Goal: Information Seeking & Learning: Learn about a topic

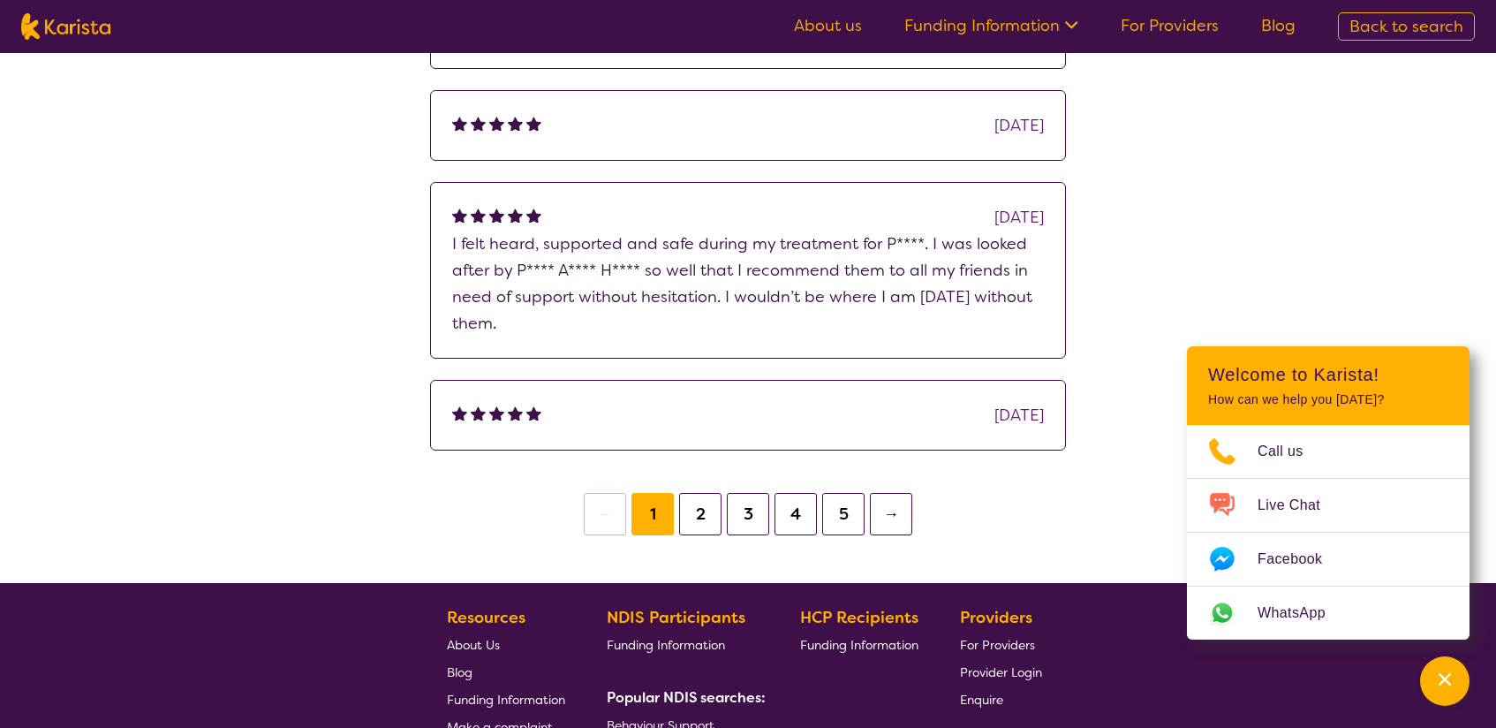
scroll to position [943, 0]
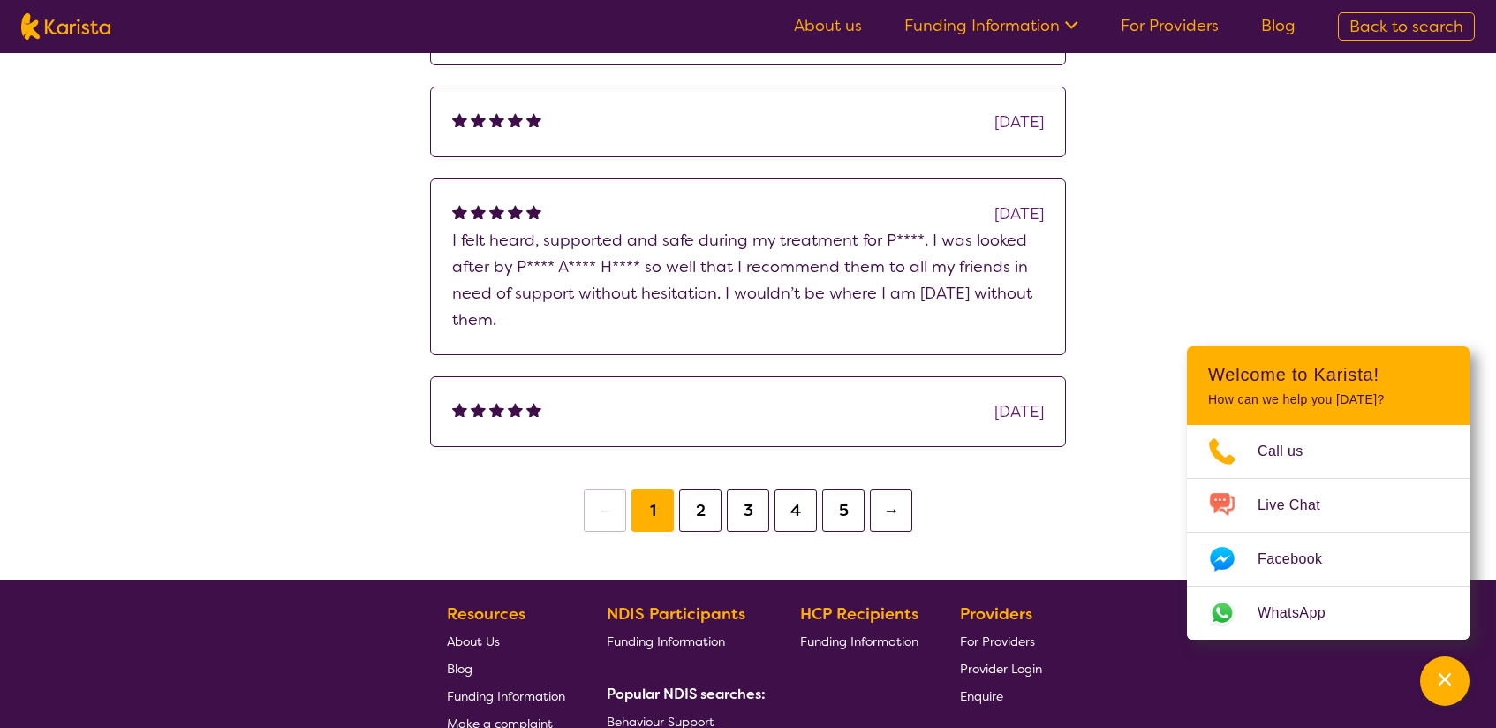
click at [882, 513] on button "→" at bounding box center [891, 510] width 42 height 42
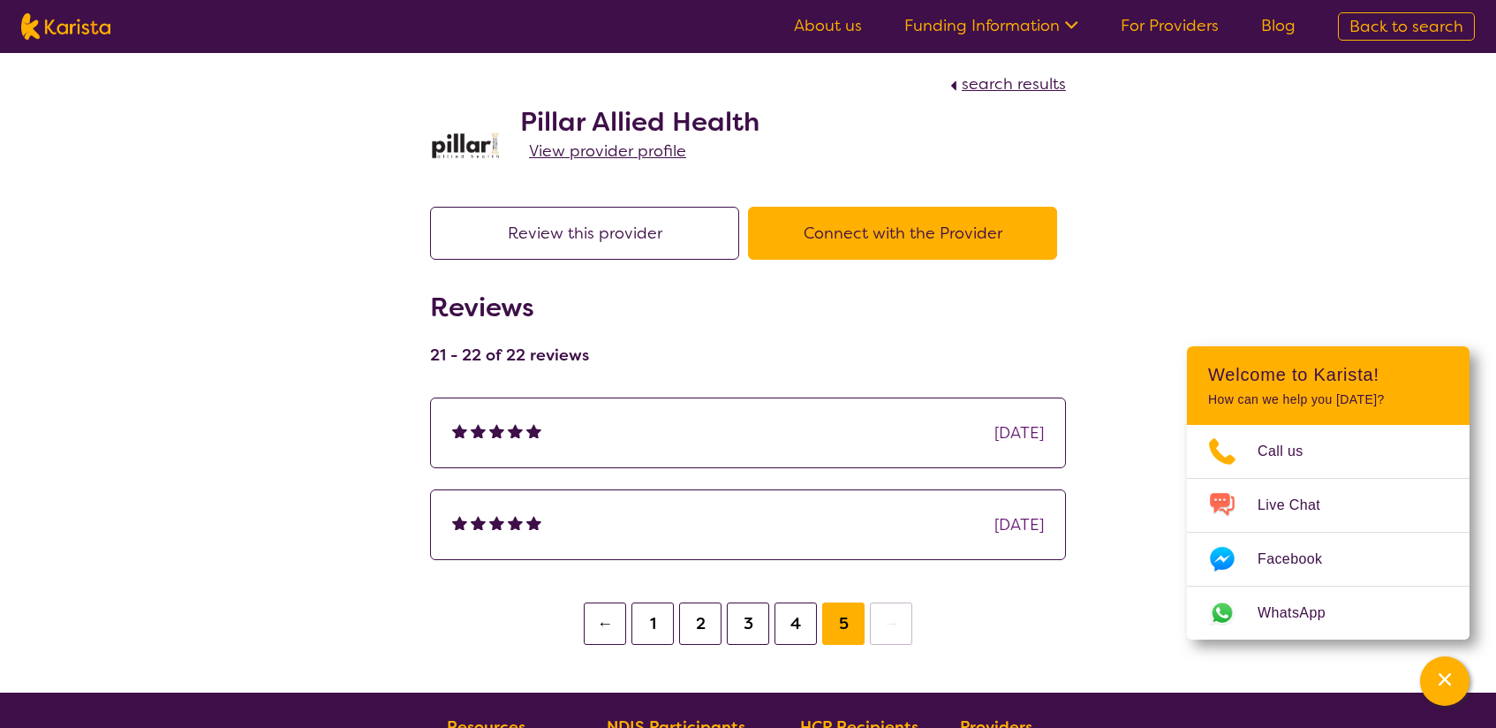
scroll to position [6, 0]
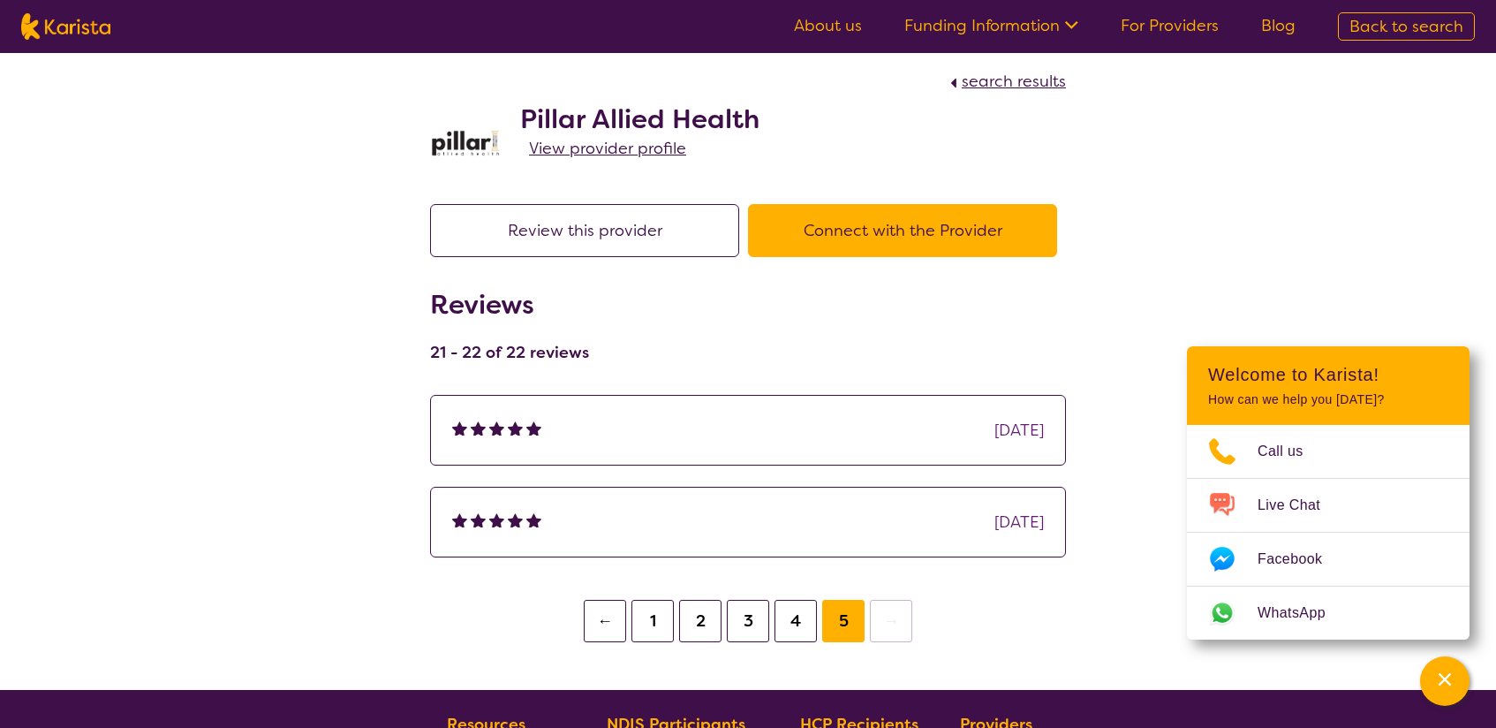
click at [698, 619] on button "2" at bounding box center [700, 621] width 42 height 42
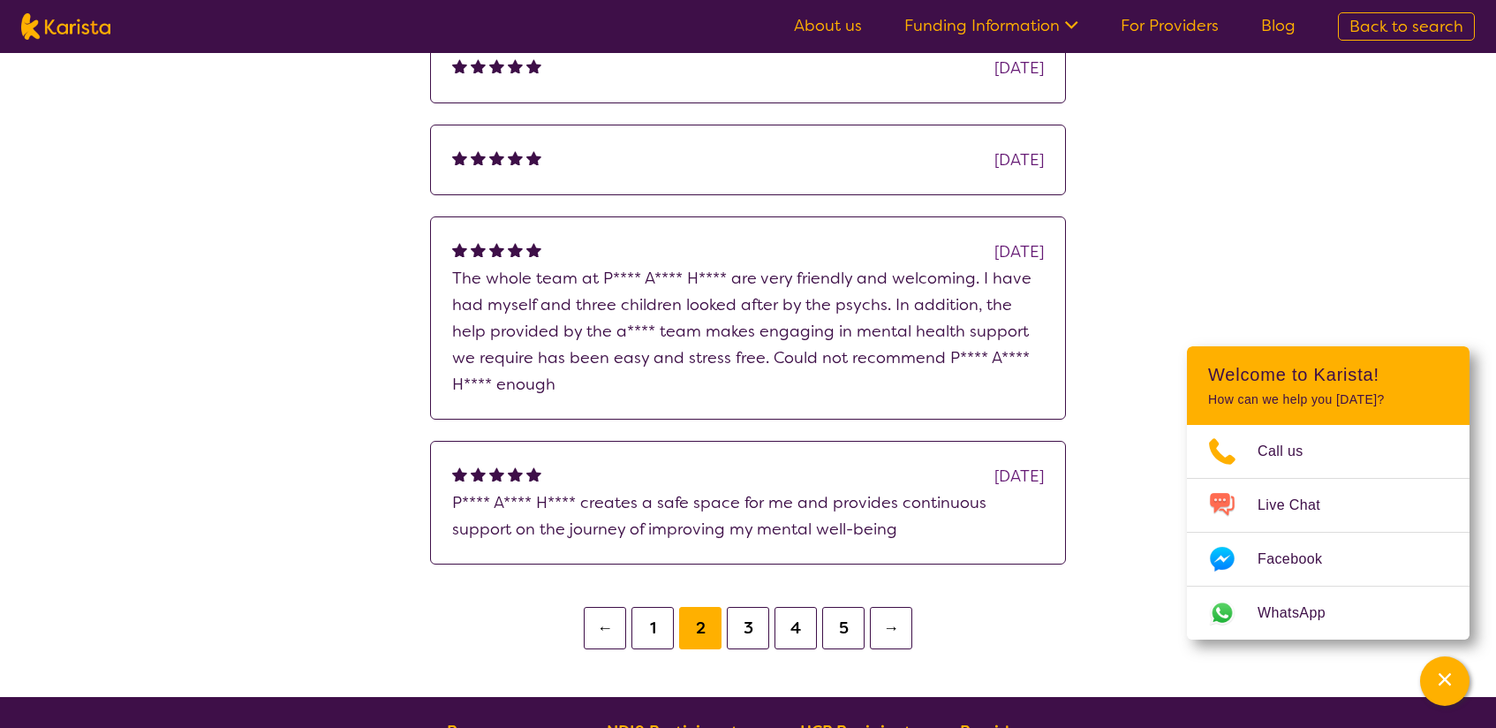
scroll to position [516, 0]
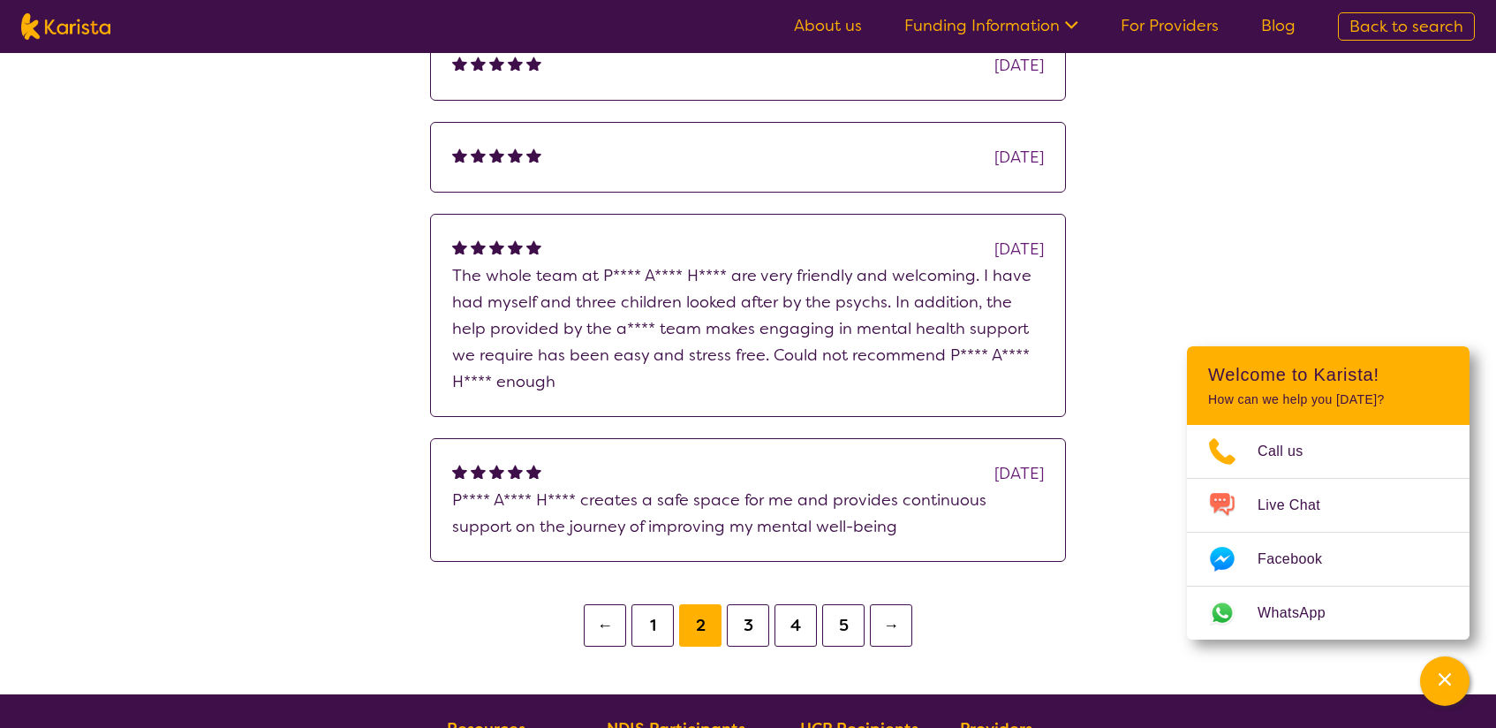
click at [745, 627] on button "3" at bounding box center [748, 625] width 42 height 42
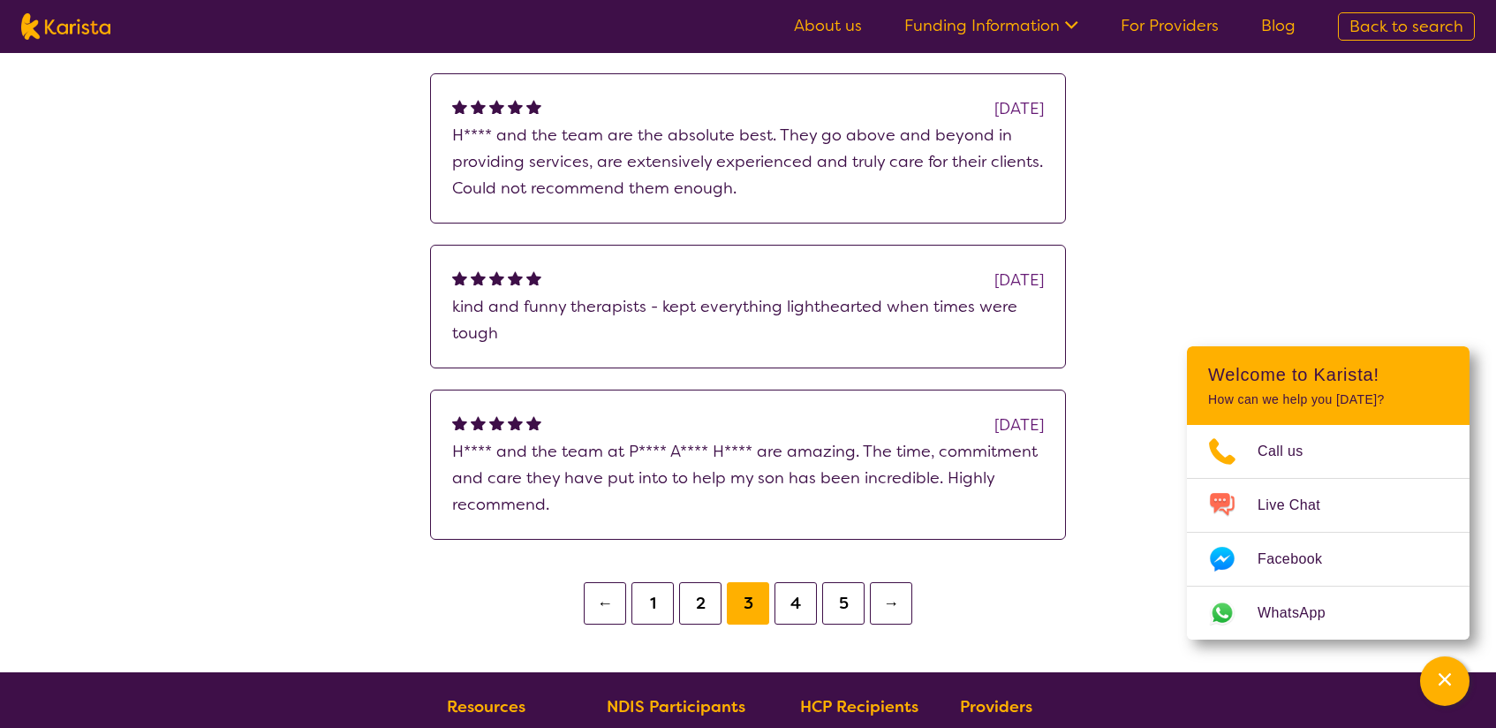
scroll to position [549, 0]
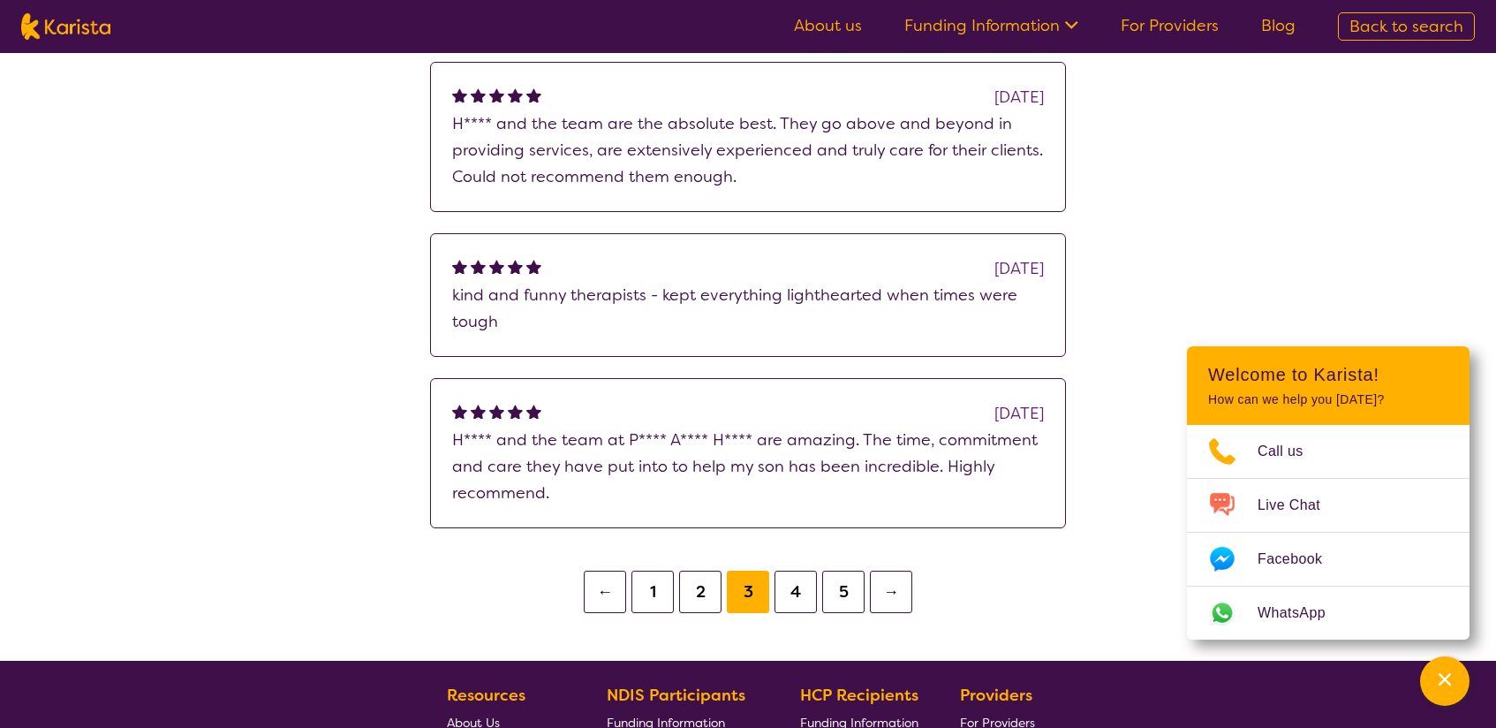
click at [799, 589] on button "4" at bounding box center [796, 592] width 42 height 42
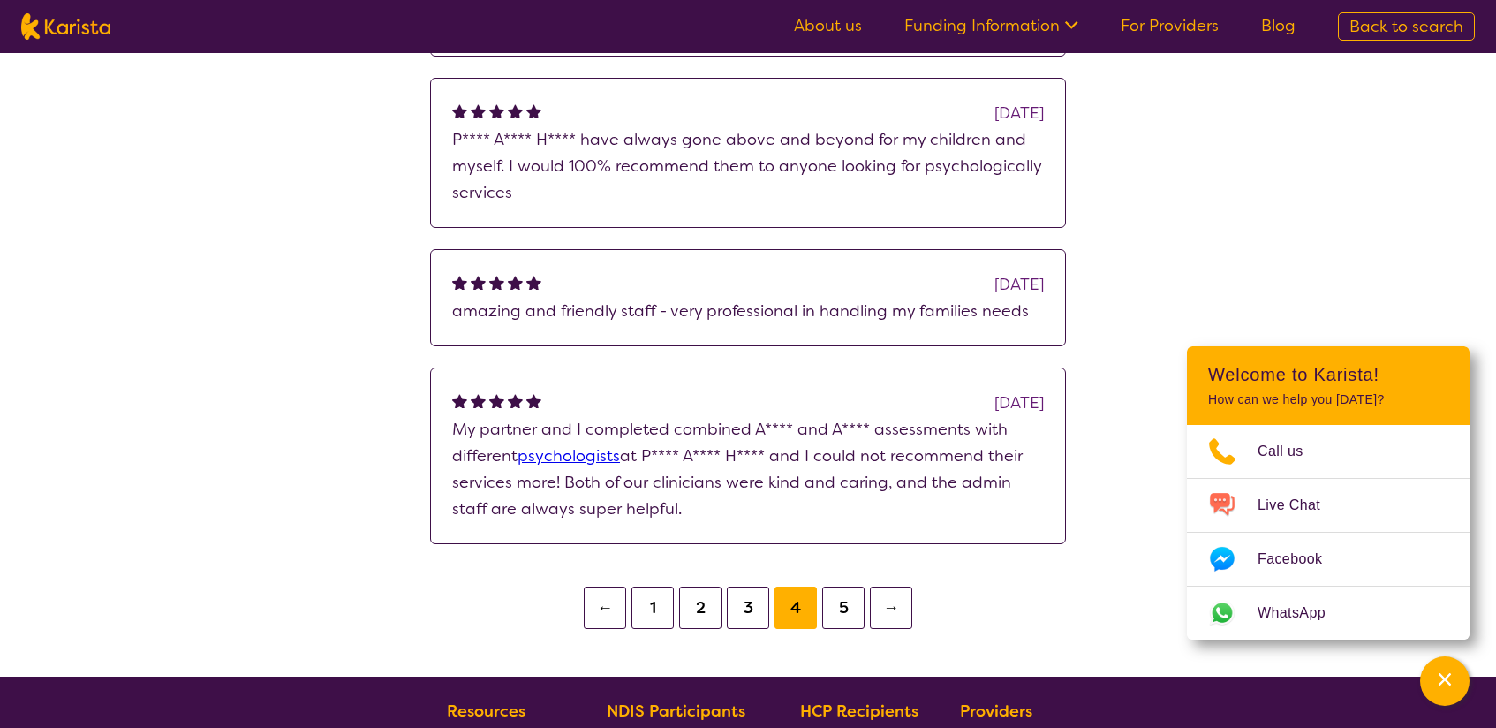
scroll to position [695, 0]
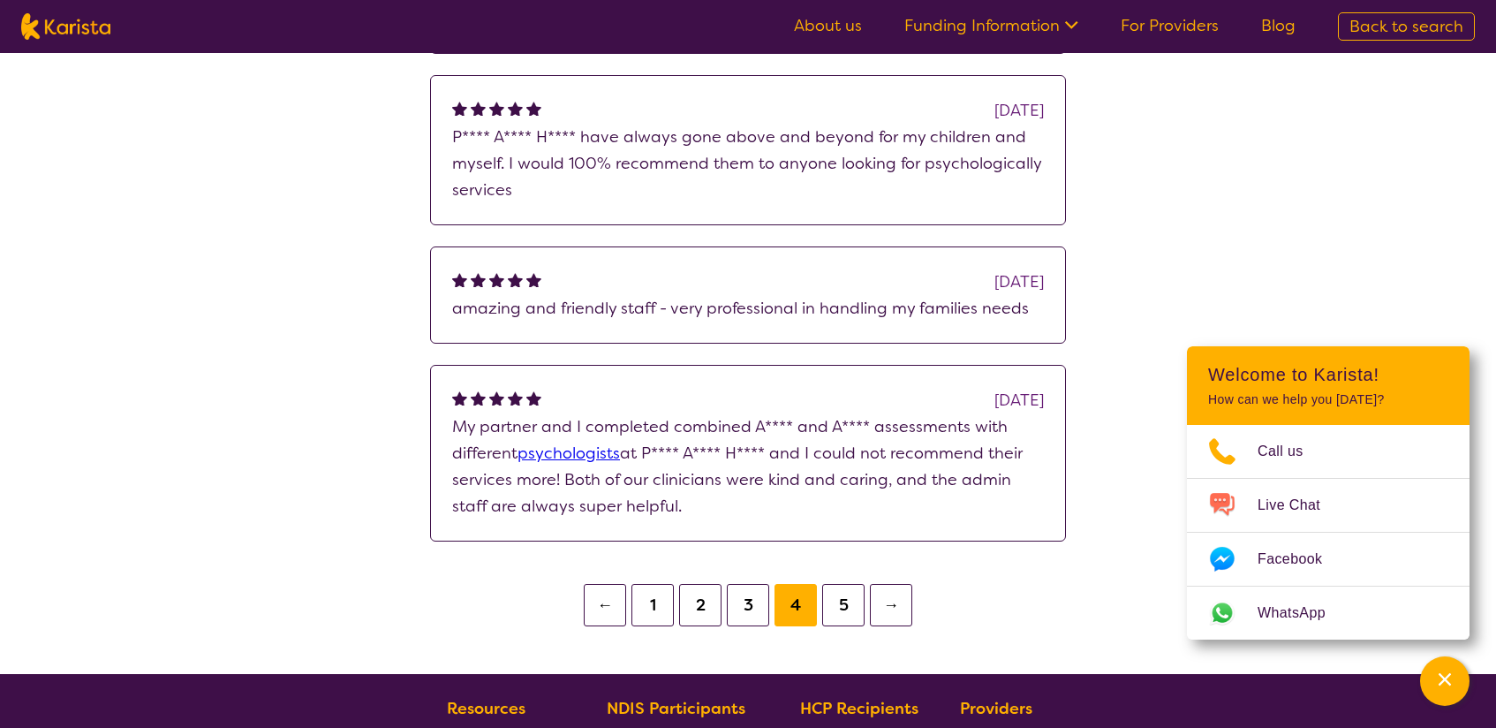
click at [885, 607] on button "→" at bounding box center [891, 605] width 42 height 42
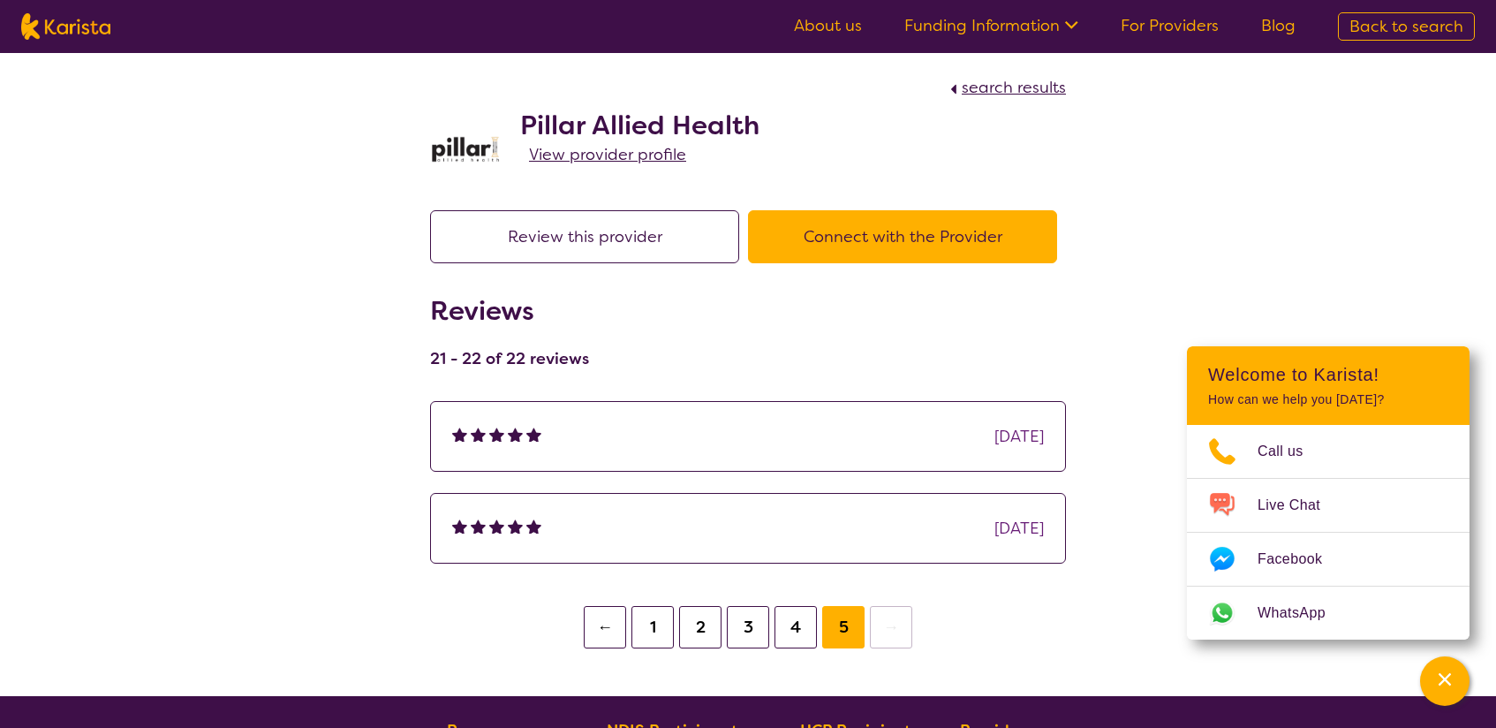
click at [643, 626] on button "1" at bounding box center [653, 627] width 42 height 42
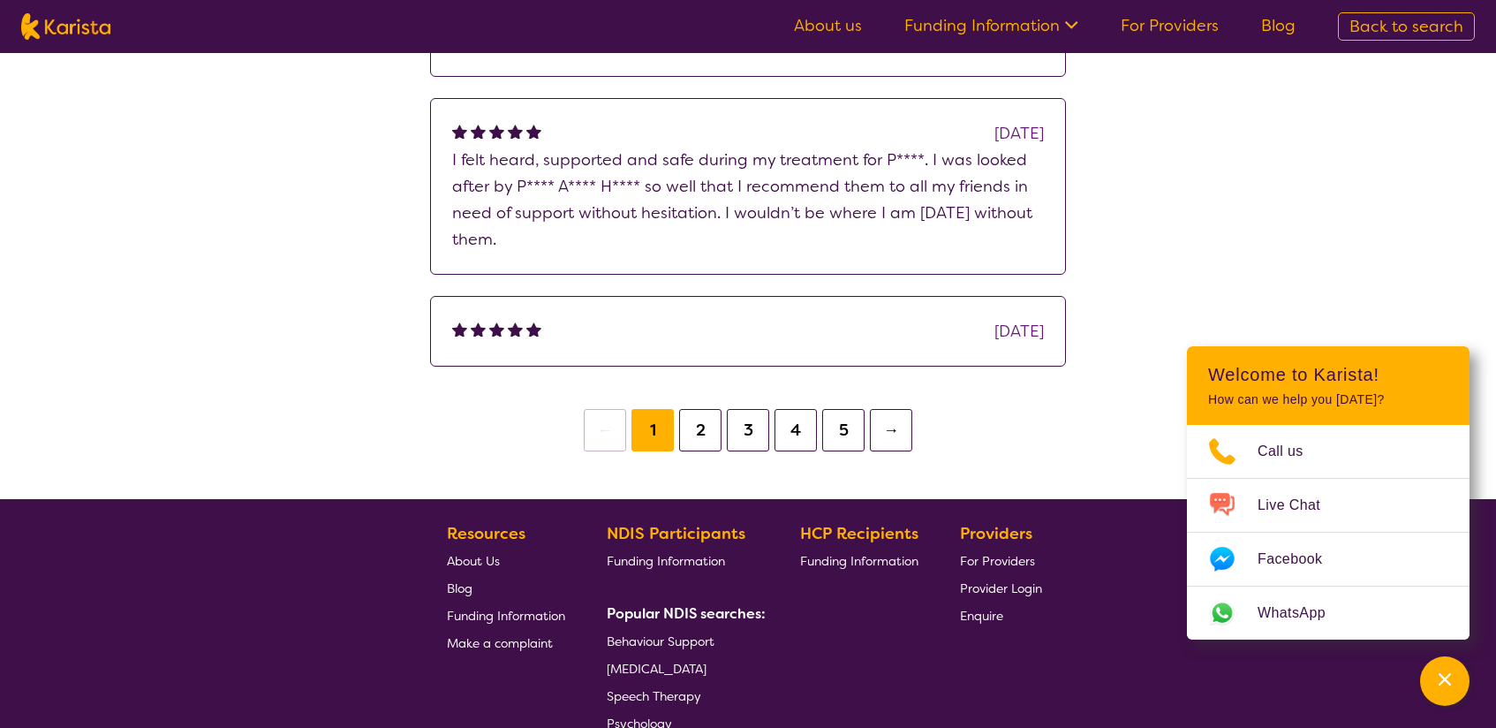
scroll to position [1223, 0]
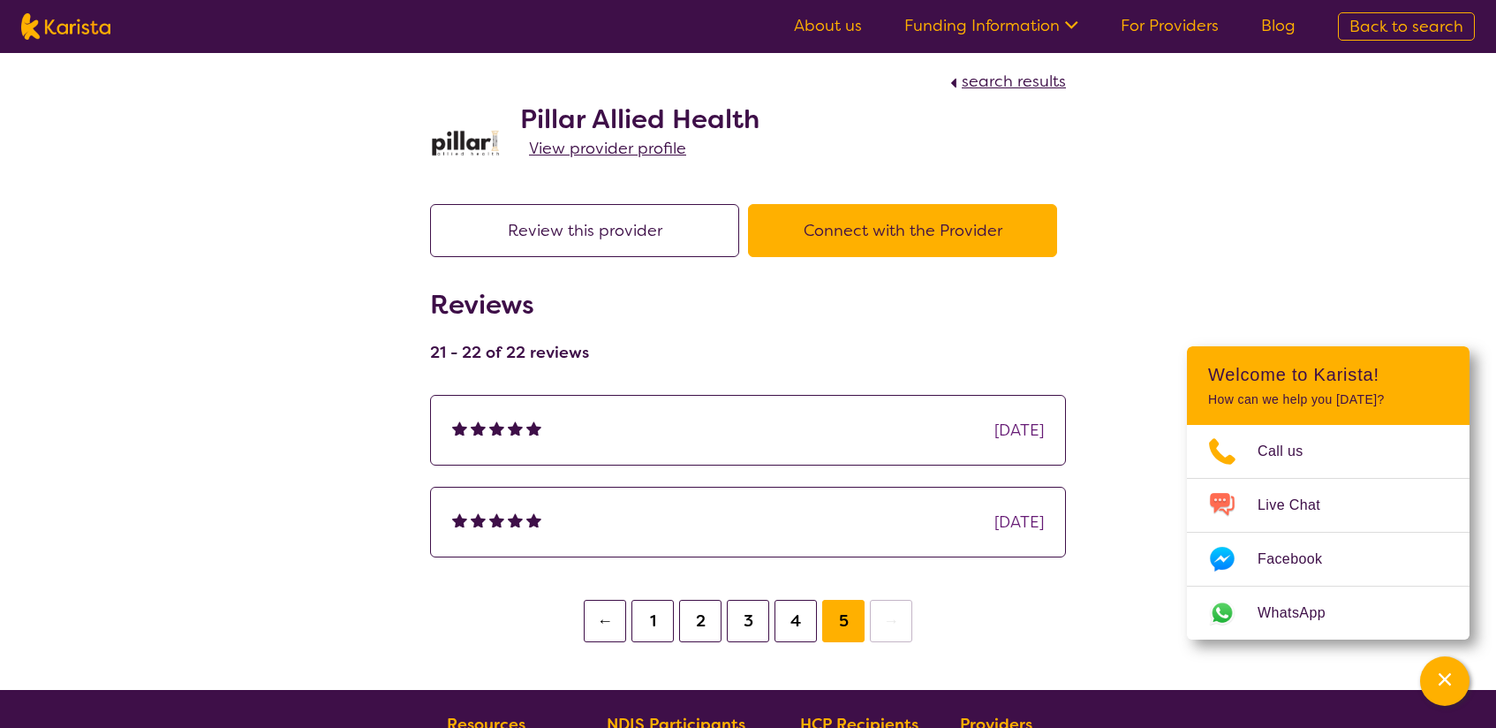
scroll to position [943, 0]
